Goal: Find specific page/section: Find specific page/section

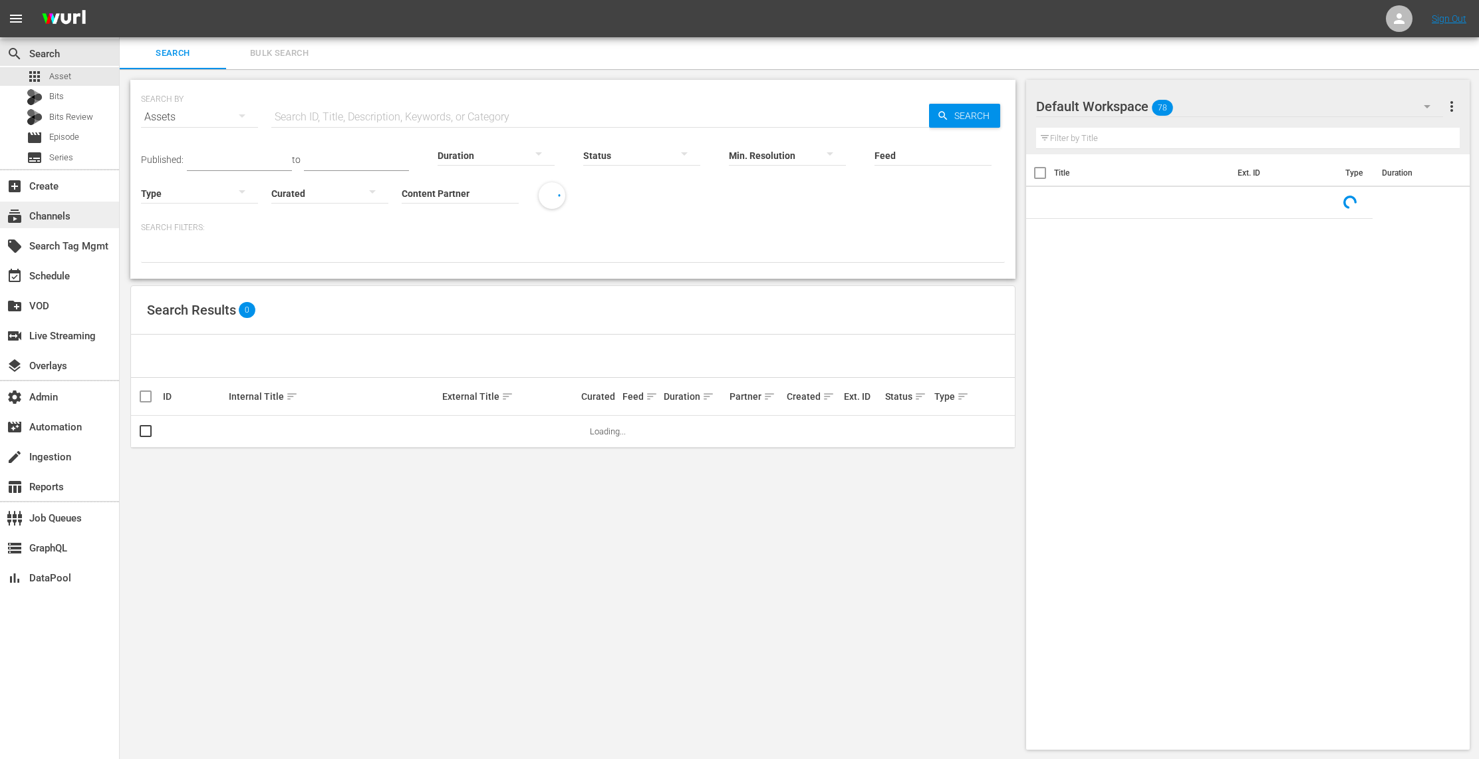
click at [53, 214] on div "subscriptions Channels" at bounding box center [37, 214] width 74 height 12
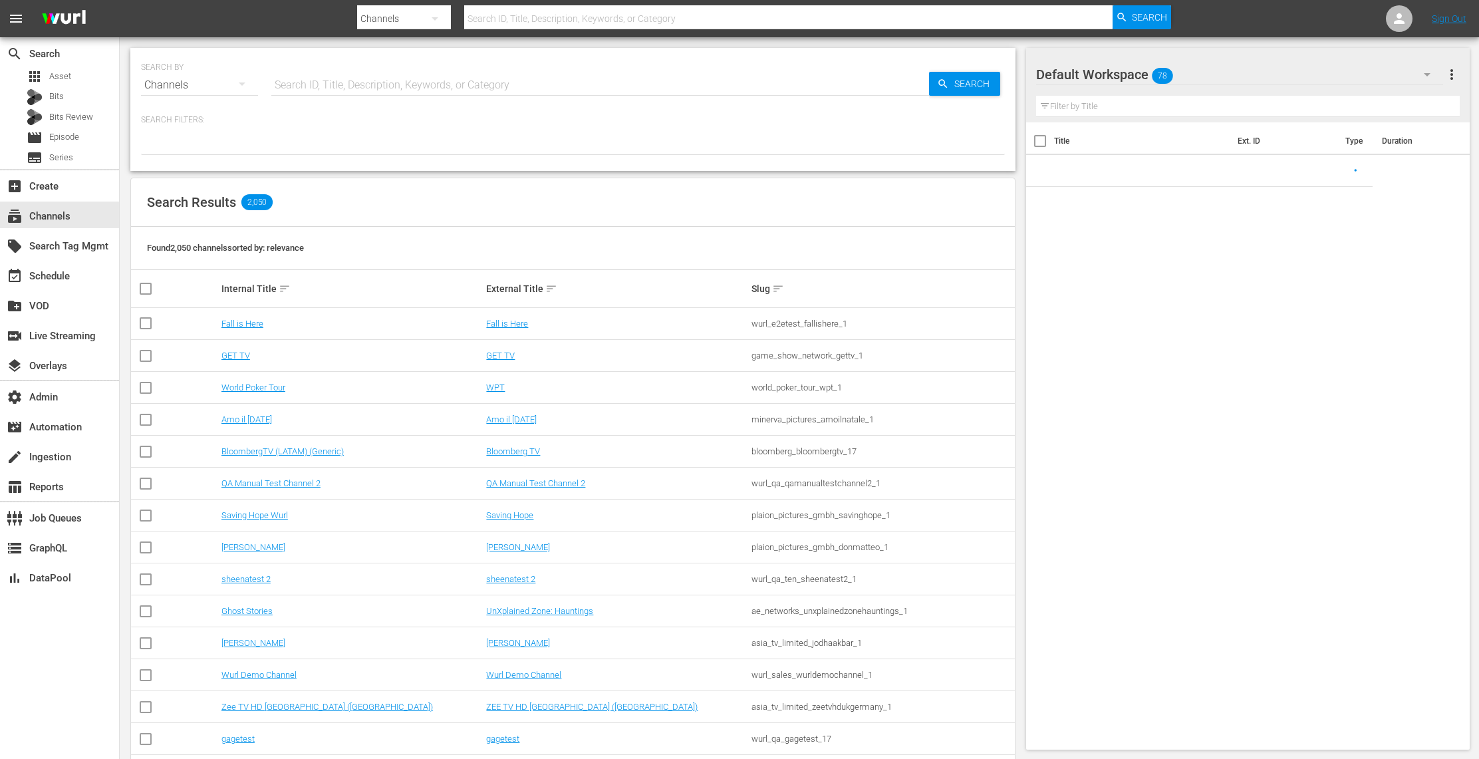
click at [351, 84] on input "text" at bounding box center [600, 85] width 658 height 32
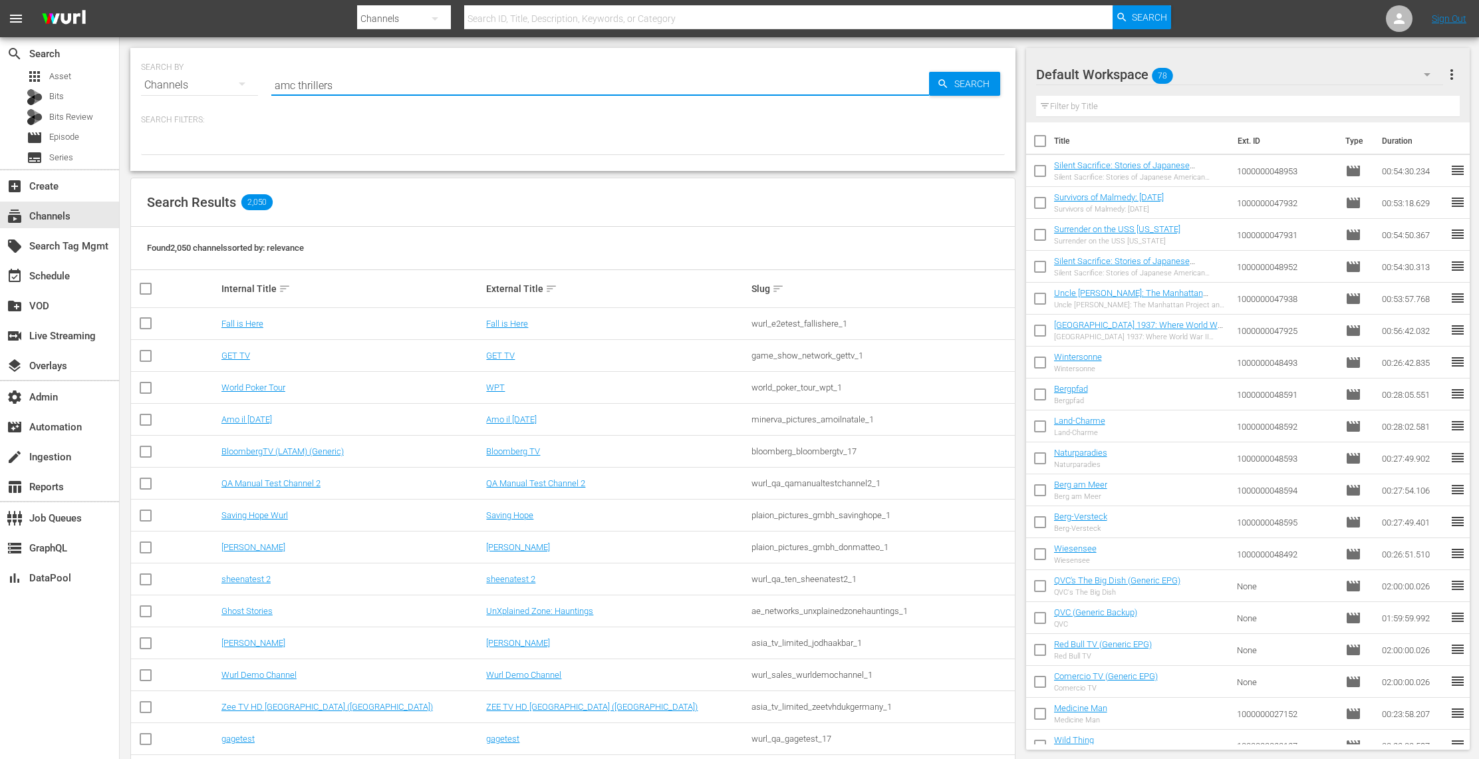
type input "amc thrillers"
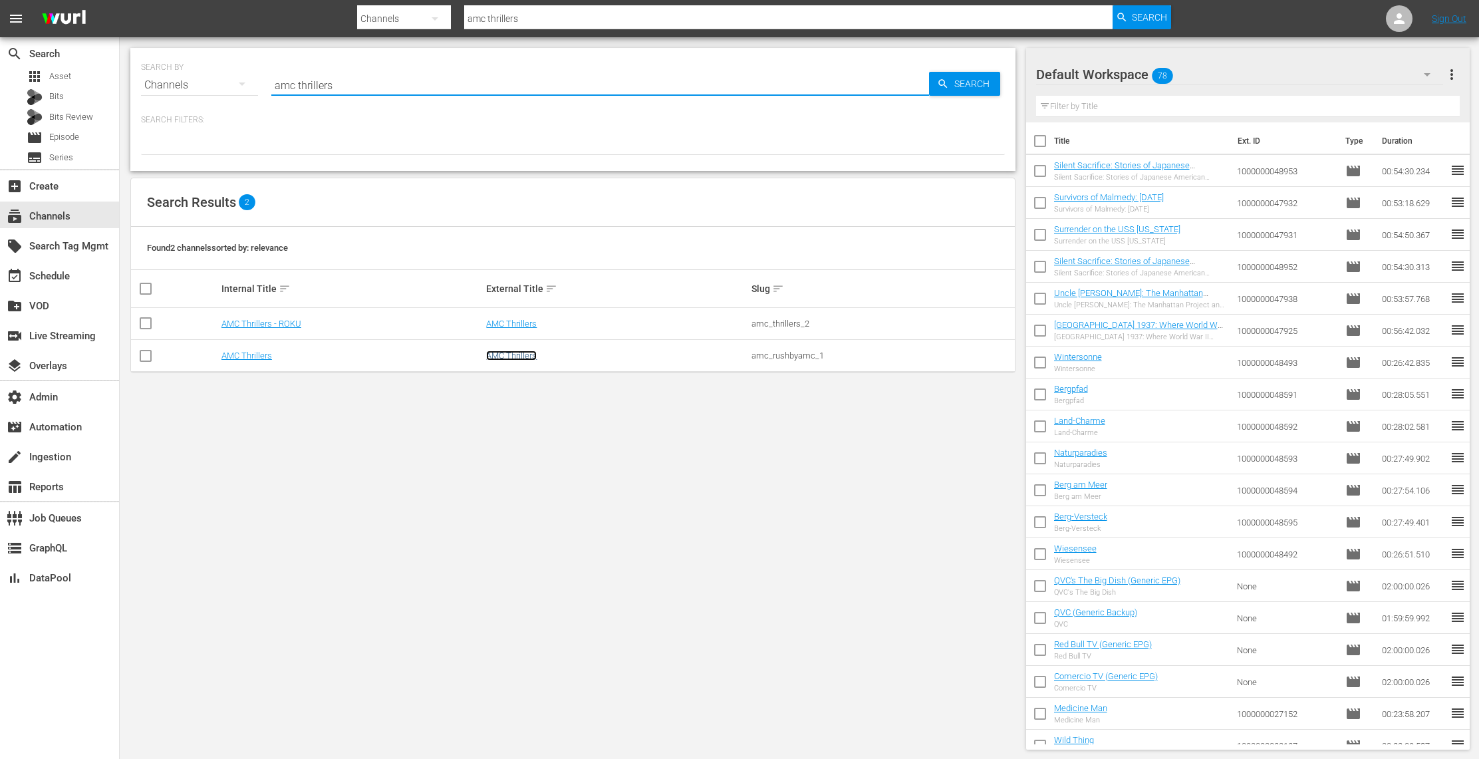
click at [520, 354] on link "AMC Thrillers" at bounding box center [511, 355] width 51 height 10
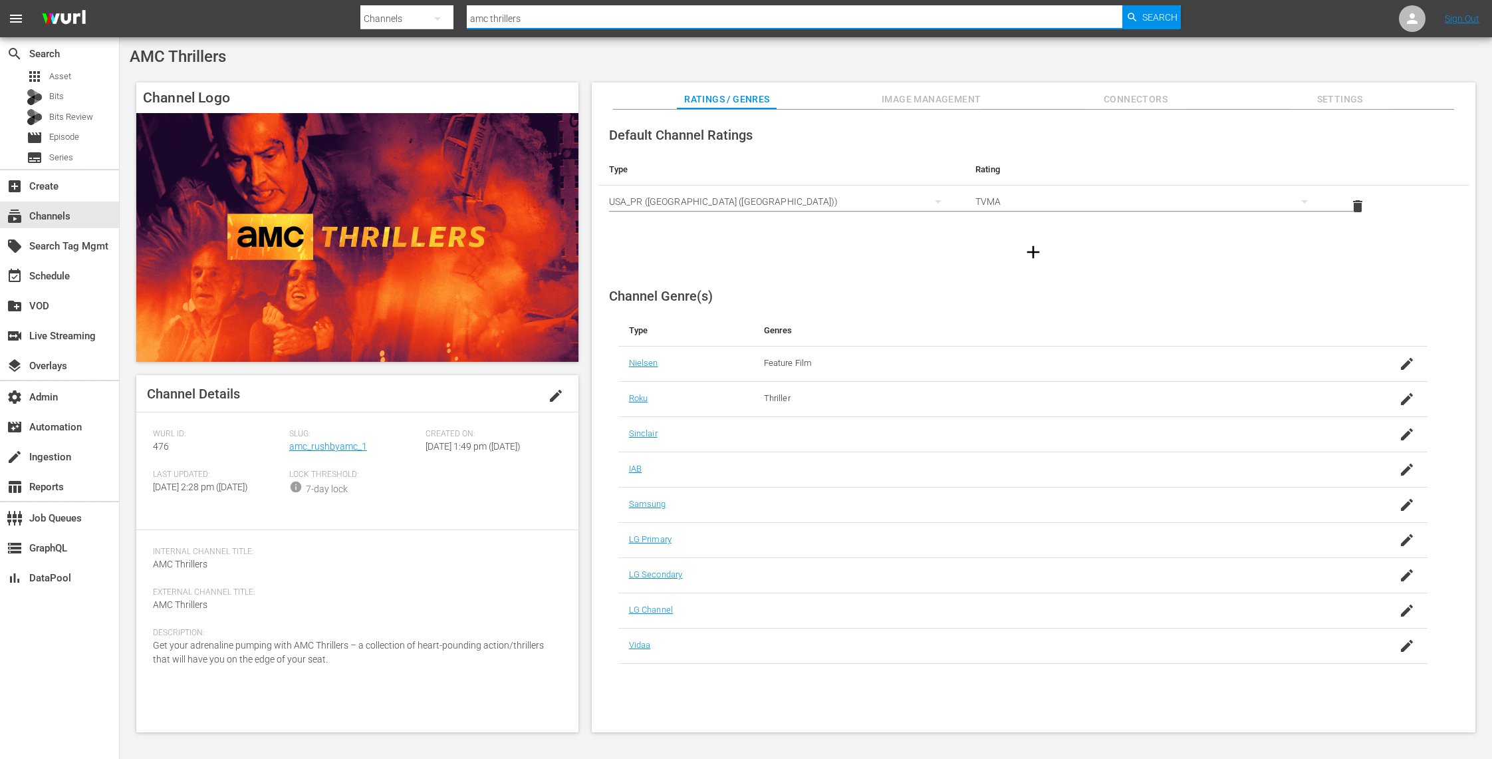
drag, startPoint x: 550, startPoint y: 21, endPoint x: 412, endPoint y: 16, distance: 138.4
click at [412, 16] on div "Search By Channels Search ID, Title, Description, Keywords, or Category amc thr…" at bounding box center [770, 19] width 820 height 32
type input "all reality"
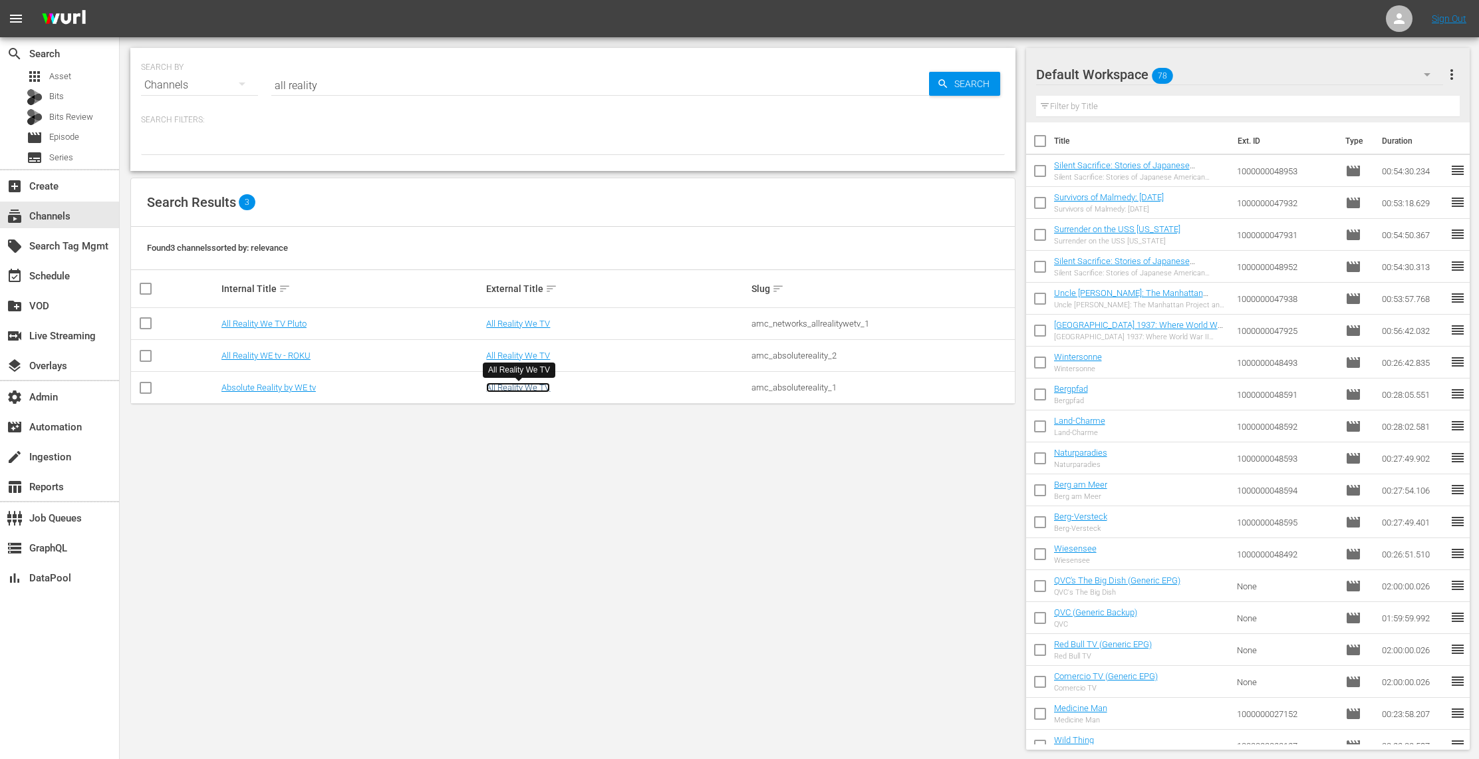
click at [528, 386] on link "All Reality We TV" at bounding box center [518, 387] width 64 height 10
